Goal: Find specific page/section: Locate a particular part of the current website

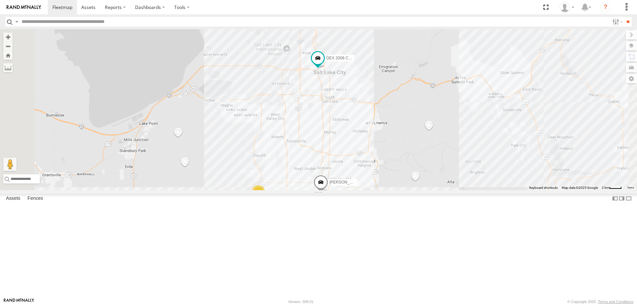
click at [509, 45] on div "2 [PERSON_NAME] -2023 F150 DEX 2008 Chevy JAKE 2014 Chevy" at bounding box center [318, 109] width 637 height 161
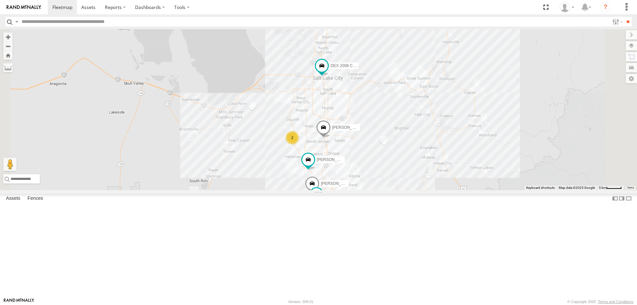
drag, startPoint x: 425, startPoint y: 131, endPoint x: 431, endPoint y: 121, distance: 11.0
click at [432, 122] on div "[PERSON_NAME] -2023 F150 DEX 2008 Chevy JAKE 2014 Chevy 2 2 [PERSON_NAME] 2017 …" at bounding box center [318, 109] width 637 height 161
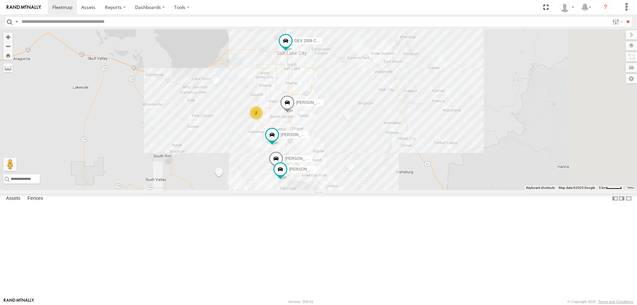
drag, startPoint x: 450, startPoint y: 157, endPoint x: 418, endPoint y: 136, distance: 38.5
click at [418, 136] on div "[PERSON_NAME] -2023 F150 DEX 2008 Chevy JAKE 2014 Chevy 2 2 [PERSON_NAME] 2017 …" at bounding box center [318, 109] width 637 height 161
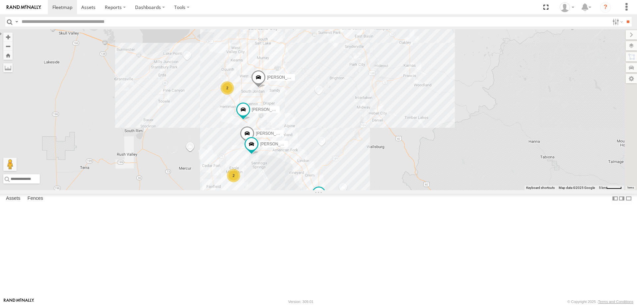
drag, startPoint x: 428, startPoint y: 148, endPoint x: 399, endPoint y: 122, distance: 38.8
click at [399, 122] on div "[PERSON_NAME] -2023 F150 DEX 2008 Chevy JAKE 2014 Chevy 2 2 [PERSON_NAME] 2017 …" at bounding box center [318, 109] width 637 height 161
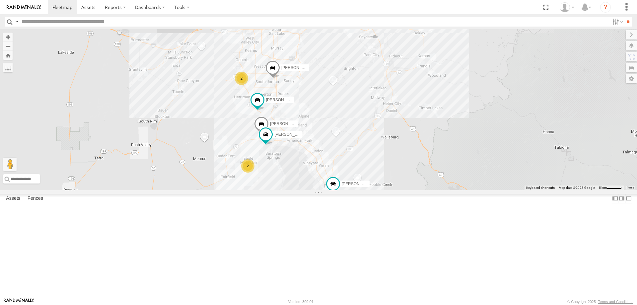
drag, startPoint x: 400, startPoint y: 122, endPoint x: 415, endPoint y: 112, distance: 18.2
click at [415, 112] on div "[PERSON_NAME] -2023 F150 DEX 2008 Chevy JAKE 2014 Chevy 2 2 [PERSON_NAME] 2017 …" at bounding box center [318, 109] width 637 height 161
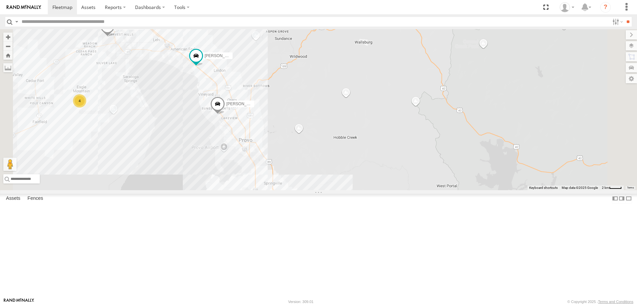
click at [280, 106] on span "[PERSON_NAME] -2017 F150" at bounding box center [253, 104] width 54 height 5
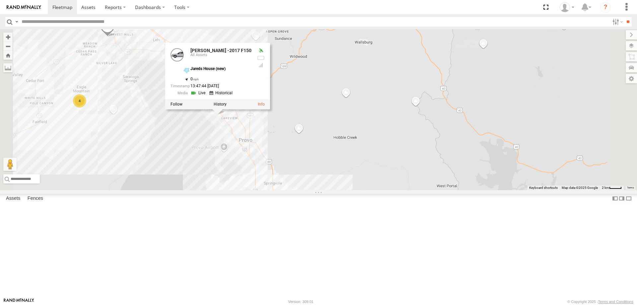
click at [425, 190] on div "Ford F350 (Shop/R&R) [PERSON_NAME] 2017 E350 GT1 [PERSON_NAME] -2017 F150 [PERS…" at bounding box center [318, 109] width 637 height 161
